Goal: Task Accomplishment & Management: Complete application form

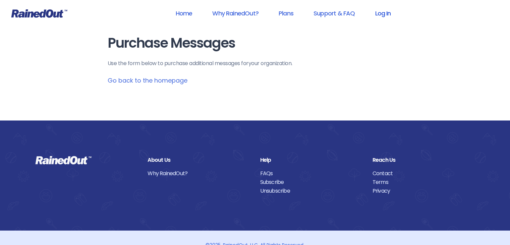
click at [386, 19] on link "Log In" at bounding box center [382, 13] width 33 height 15
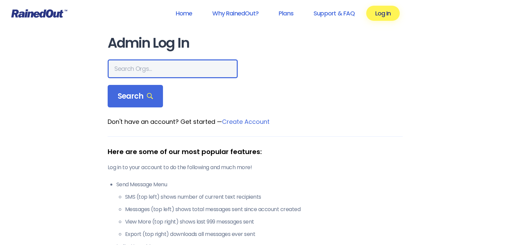
click at [175, 71] on input "text" at bounding box center [173, 68] width 130 height 19
type input "[GEOGRAPHIC_DATA] lak"
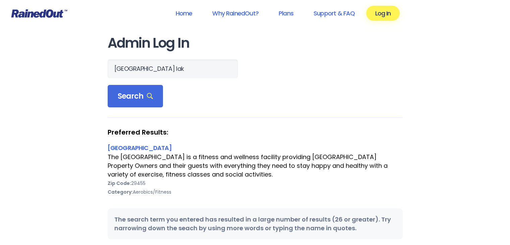
click at [168, 142] on div "Preferred Results: [GEOGRAPHIC_DATA] [GEOGRAPHIC_DATA] is a fitness and wellnes…" at bounding box center [255, 166] width 295 height 77
click at [169, 146] on link "[GEOGRAPHIC_DATA]" at bounding box center [140, 148] width 64 height 8
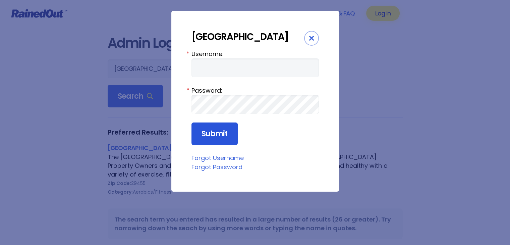
click at [227, 141] on input "Submit" at bounding box center [215, 133] width 46 height 23
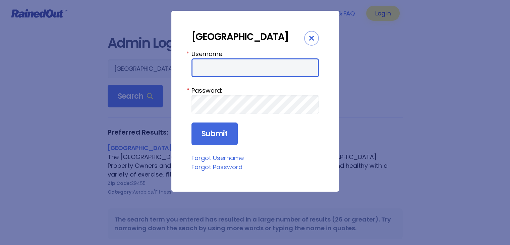
click at [207, 77] on input "Username:" at bounding box center [255, 67] width 127 height 19
type input "LakeHouse"
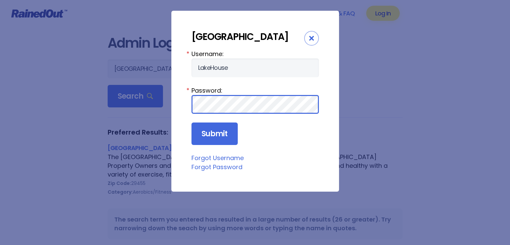
click at [192, 122] on input "Submit" at bounding box center [215, 133] width 46 height 23
